Goal: Information Seeking & Learning: Learn about a topic

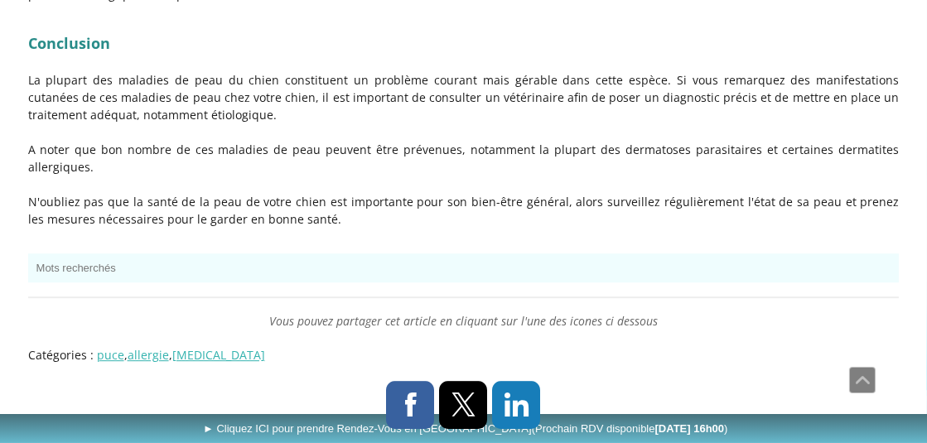
scroll to position [5961, 0]
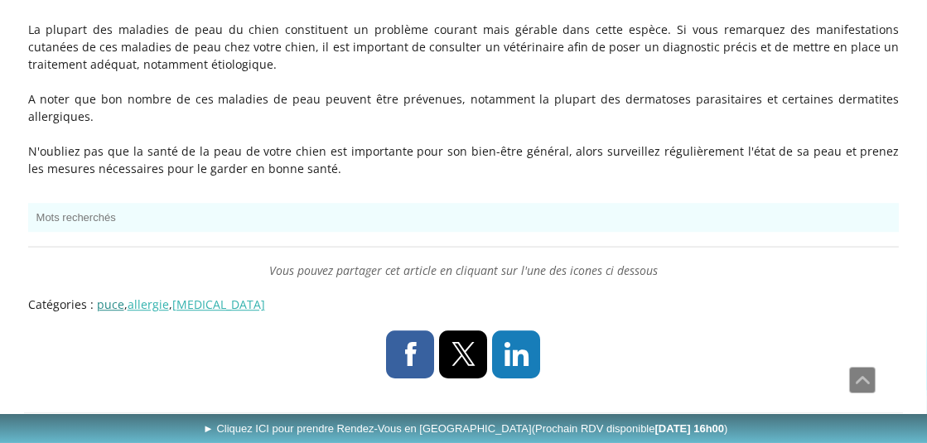
click at [109, 296] on link "puce" at bounding box center [110, 304] width 27 height 16
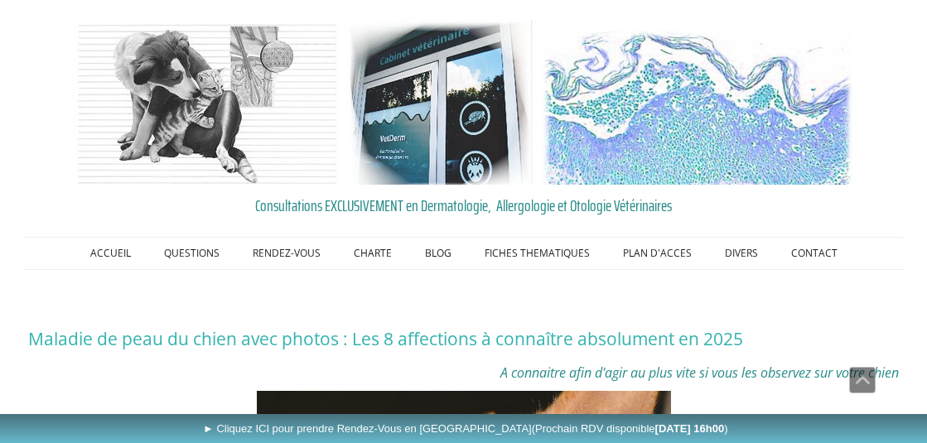
scroll to position [5961, 0]
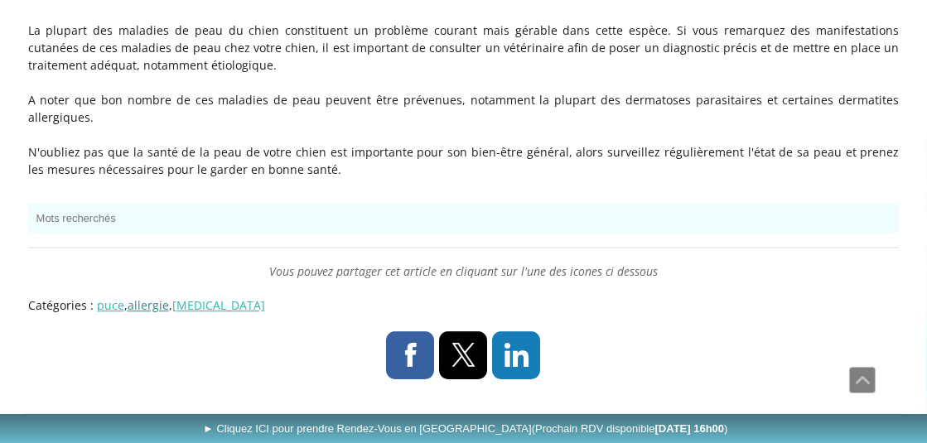
click at [149, 297] on link "allergie" at bounding box center [148, 305] width 41 height 16
